Goal: Find specific page/section: Find specific page/section

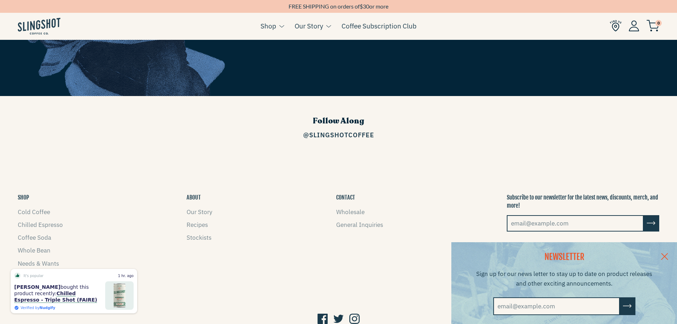
scroll to position [1144, 0]
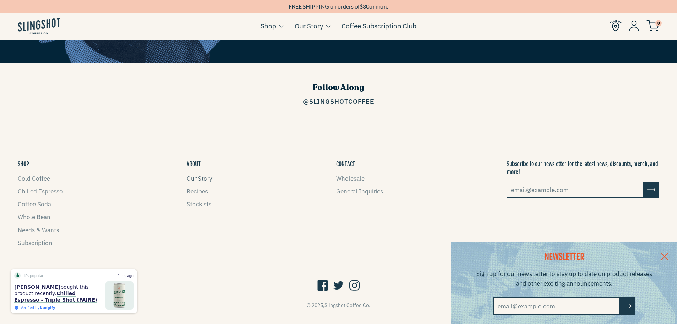
click at [192, 174] on link "Our Story" at bounding box center [199, 178] width 26 height 8
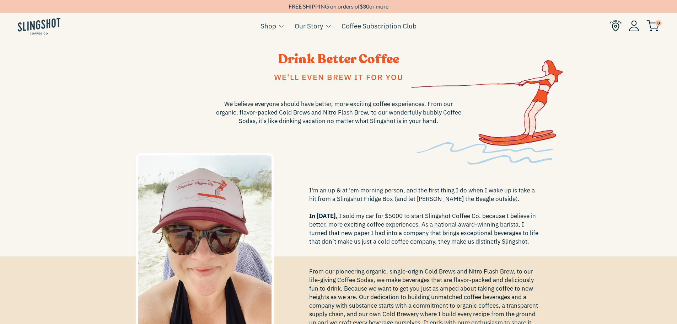
click at [615, 24] on img at bounding box center [615, 26] width 12 height 12
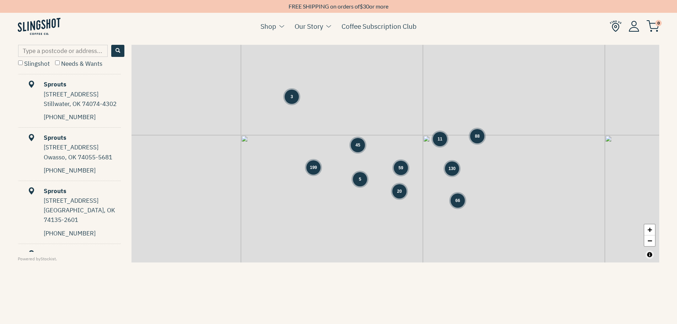
scroll to position [354, 0]
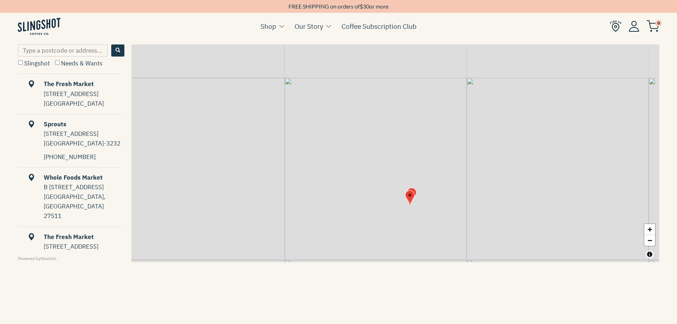
drag, startPoint x: 451, startPoint y: 152, endPoint x: 483, endPoint y: 216, distance: 70.7
click at [483, 216] on div "+ −" at bounding box center [394, 152] width 527 height 217
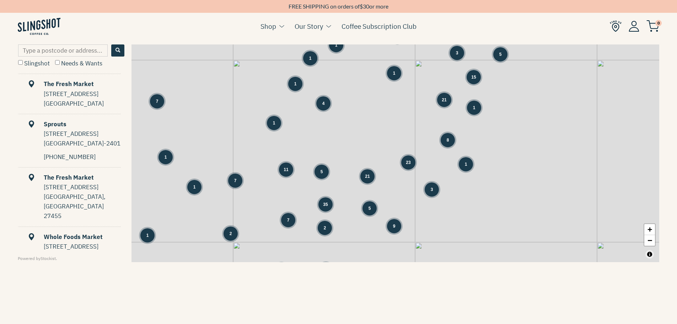
click at [468, 164] on div "1" at bounding box center [465, 164] width 14 height 14
